Goal: Task Accomplishment & Management: Manage account settings

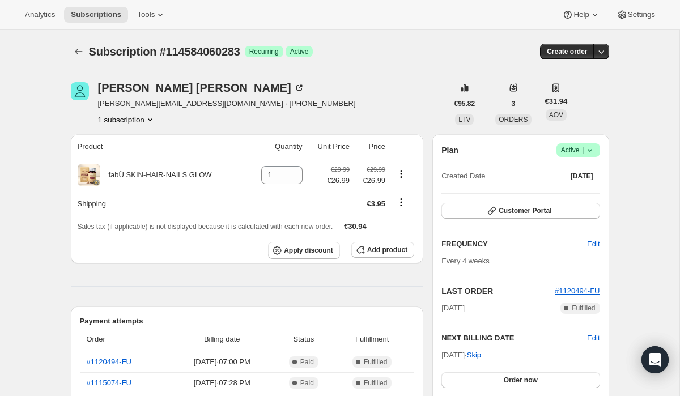
click at [590, 149] on icon at bounding box center [590, 150] width 11 height 11
click at [566, 191] on span "Cancel subscription" at bounding box center [574, 192] width 64 height 9
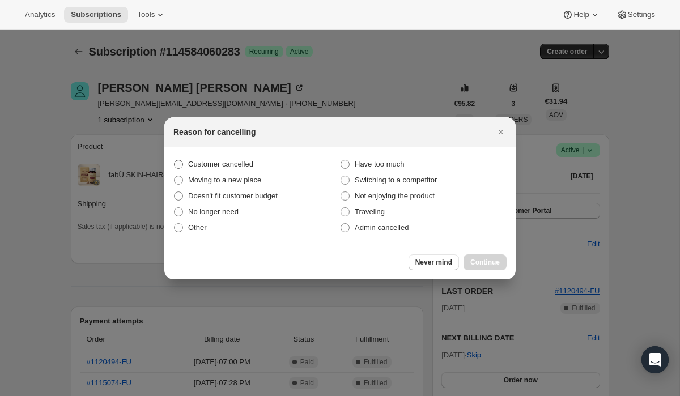
click at [176, 162] on span ":rbk:" at bounding box center [178, 164] width 9 height 9
click at [175, 160] on input "Customer cancelled" at bounding box center [174, 160] width 1 height 1
radio input "true"
click at [480, 264] on span "Continue" at bounding box center [485, 262] width 29 height 9
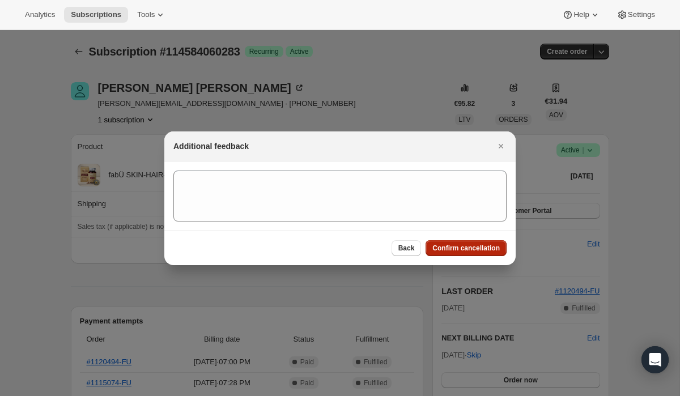
click at [465, 249] on span "Confirm cancellation" at bounding box center [466, 248] width 67 height 9
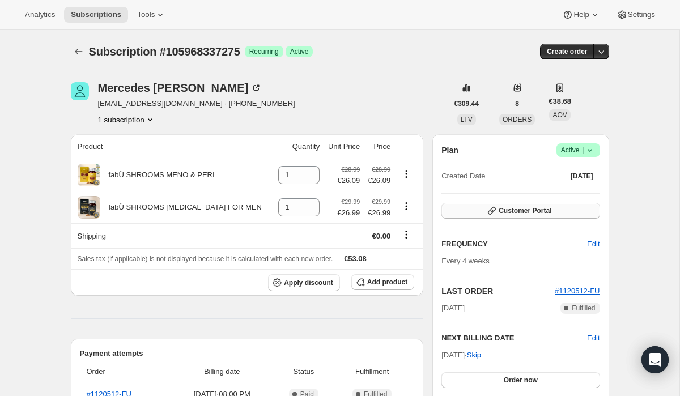
click at [468, 212] on button "Customer Portal" at bounding box center [521, 211] width 158 height 16
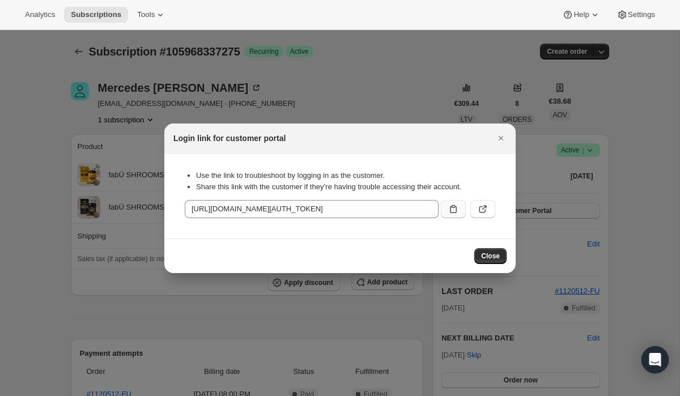
click at [454, 212] on icon ":rc3:" at bounding box center [453, 209] width 11 height 11
